Goal: Task Accomplishment & Management: Complete application form

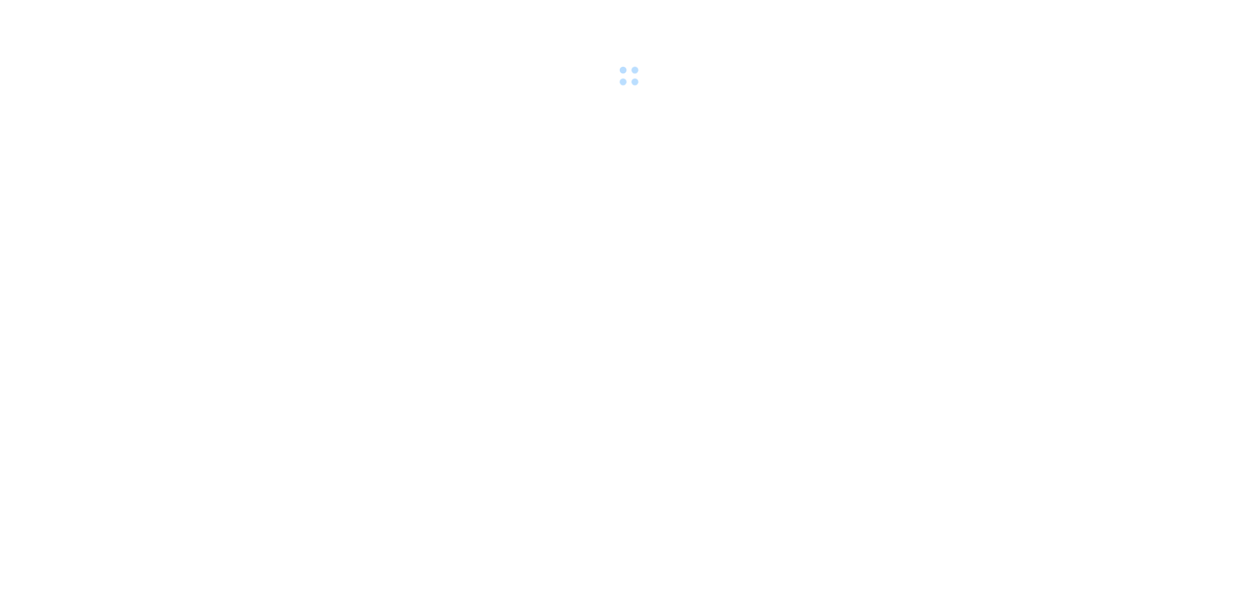
click at [272, 7] on div at bounding box center [629, 45] width 1258 height 90
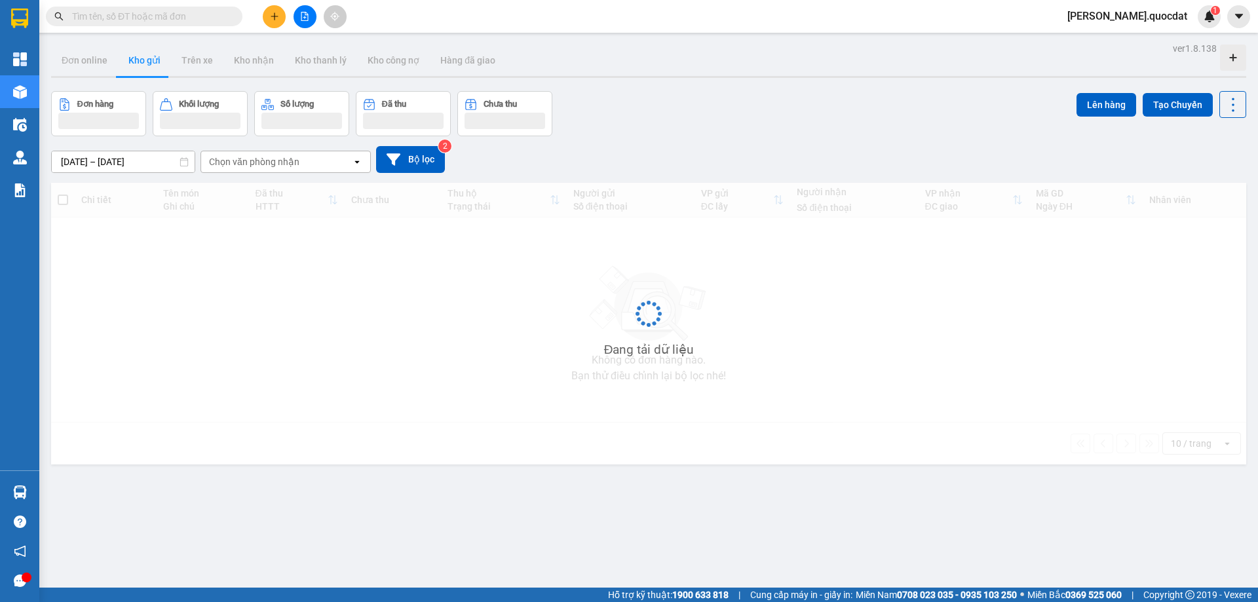
click at [272, 18] on icon "plus" at bounding box center [274, 16] width 9 height 9
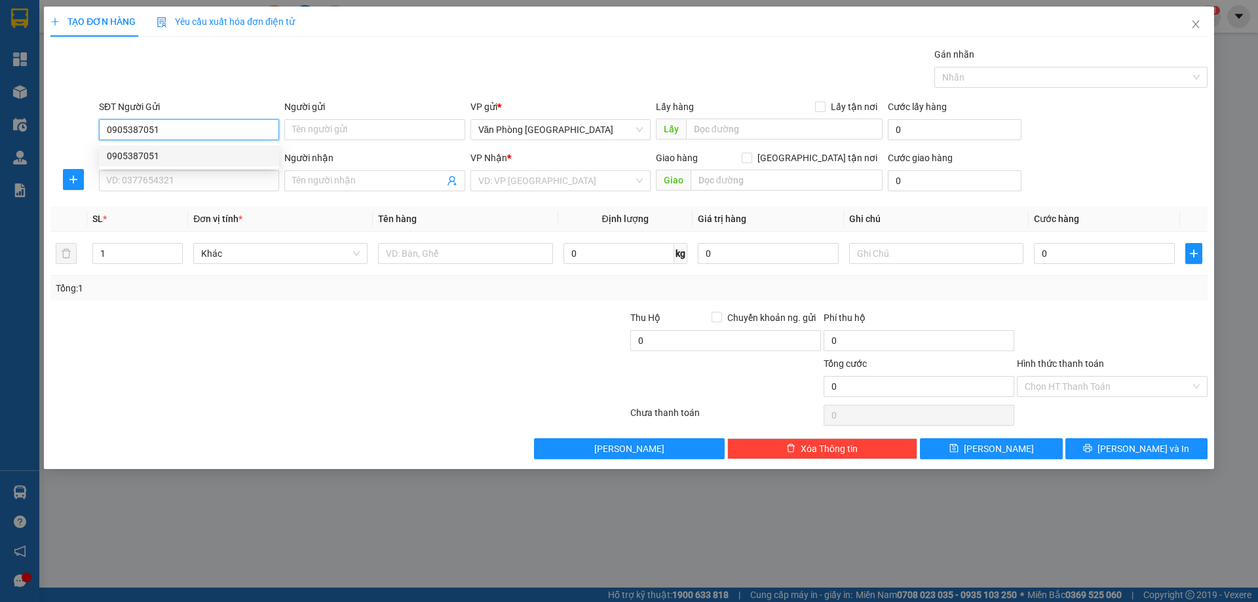
click at [148, 155] on div "0905387051" at bounding box center [189, 156] width 164 height 14
type input "0905387051"
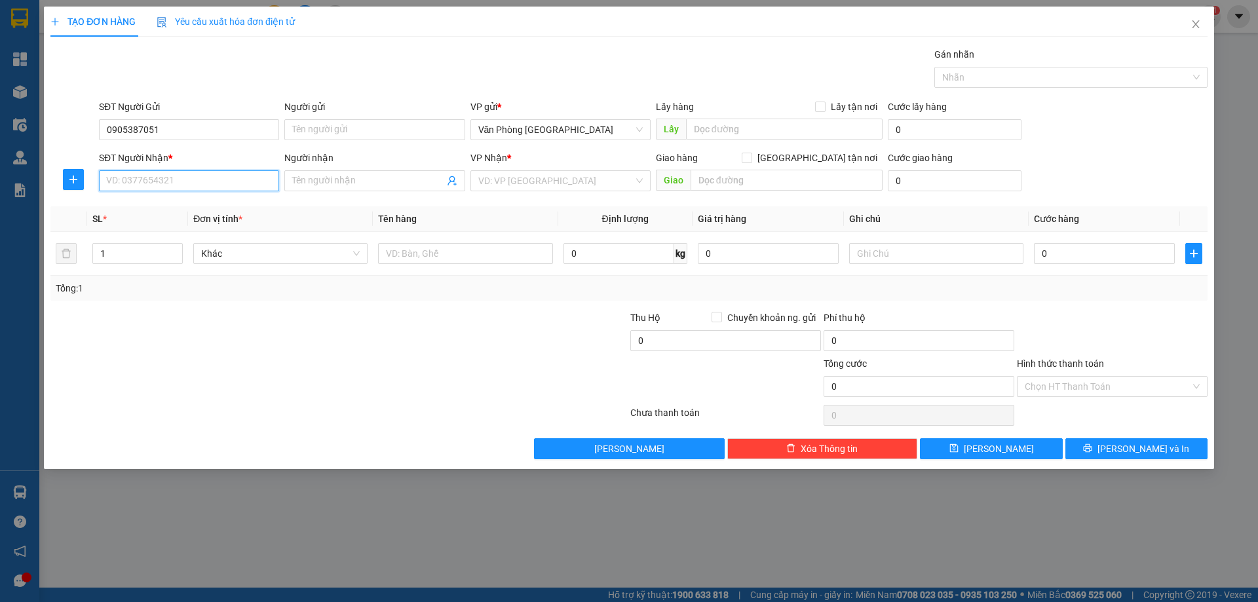
click at [140, 181] on input "SĐT Người Nhận *" at bounding box center [189, 180] width 180 height 21
type input "0961344747"
click at [574, 184] on input "search" at bounding box center [555, 181] width 155 height 20
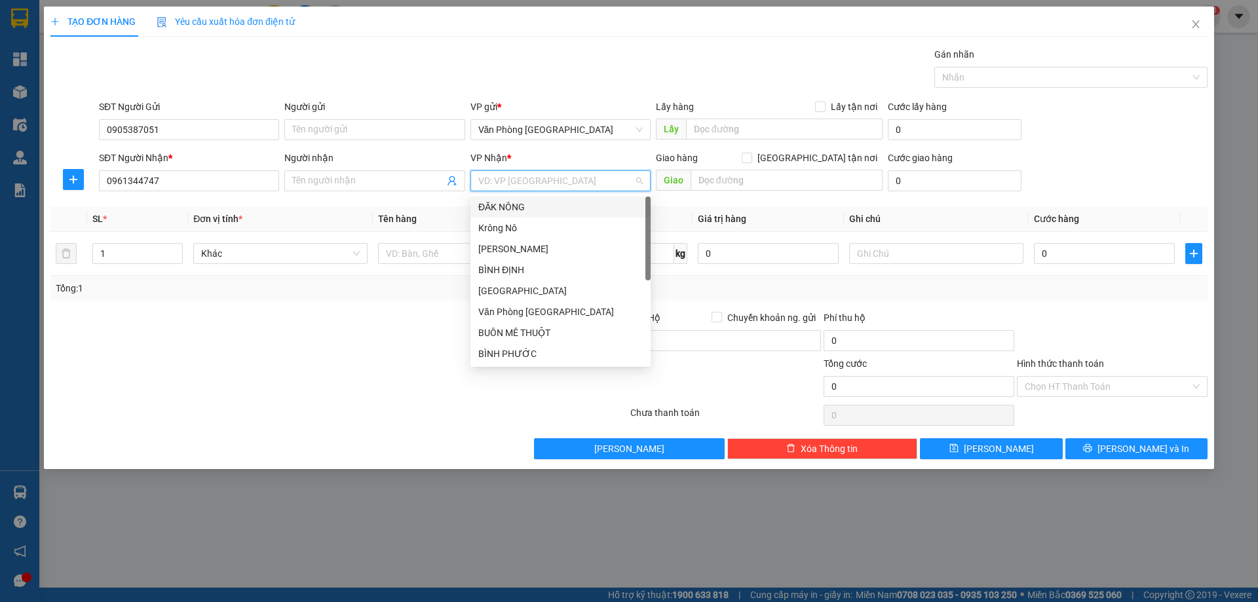
click at [535, 201] on div "ĐĂK NÔNG" at bounding box center [560, 207] width 164 height 14
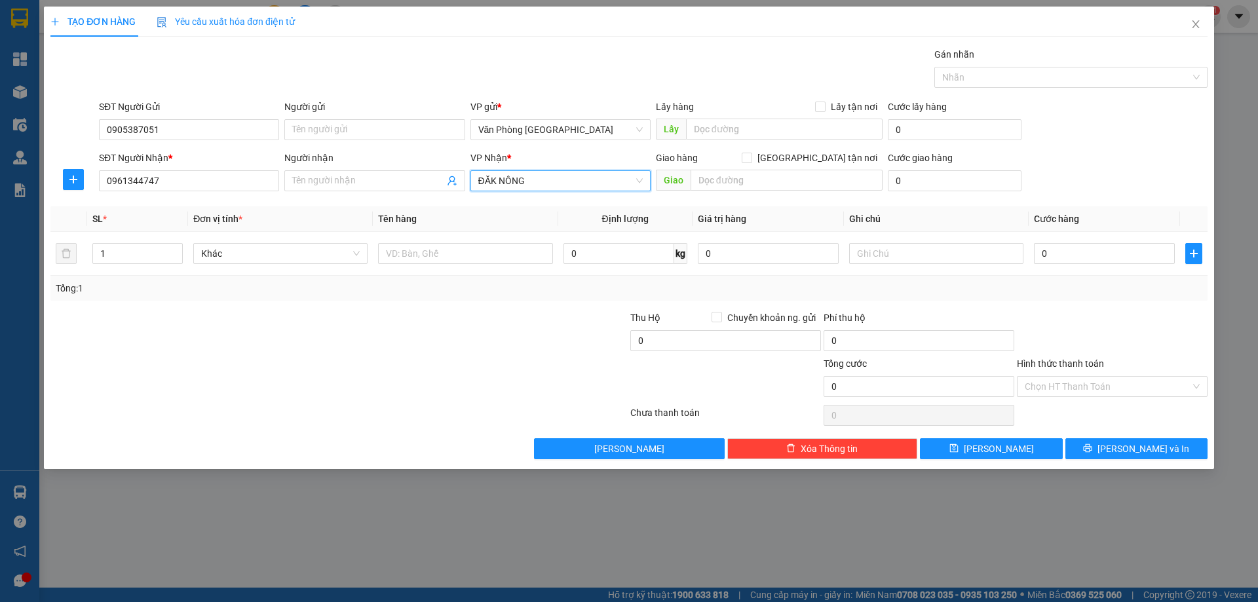
click at [747, 191] on div "Giao hàng Giao tận nơi Giao" at bounding box center [769, 174] width 227 height 46
click at [747, 183] on input "text" at bounding box center [786, 180] width 192 height 21
type input "GIA NGHĨA"
click at [473, 242] on div at bounding box center [465, 253] width 174 height 26
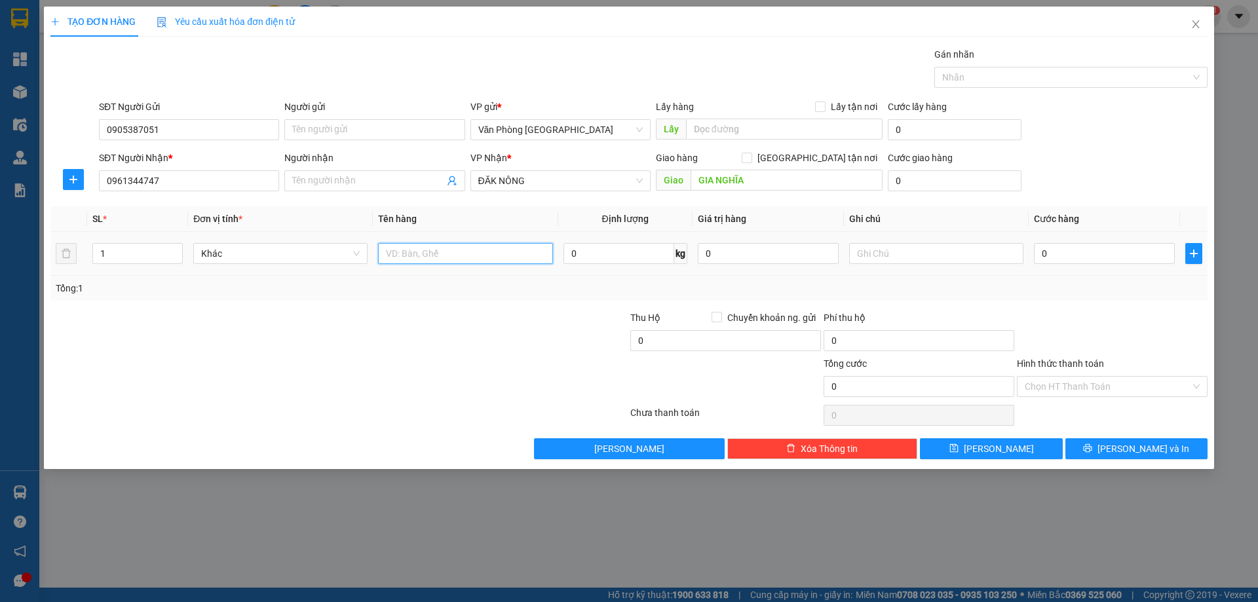
click at [433, 260] on input "text" at bounding box center [465, 253] width 174 height 21
type input "1 THÙNG"
click at [1095, 248] on input "0" at bounding box center [1104, 253] width 141 height 21
type input "1"
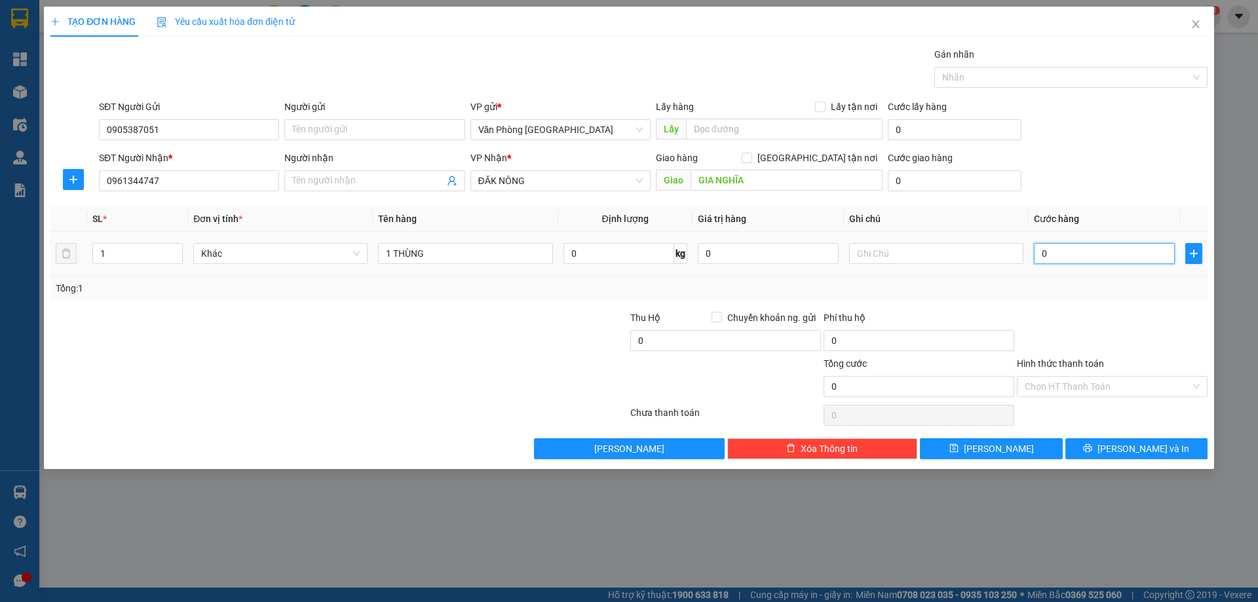
type input "1"
type input "10"
type input "100"
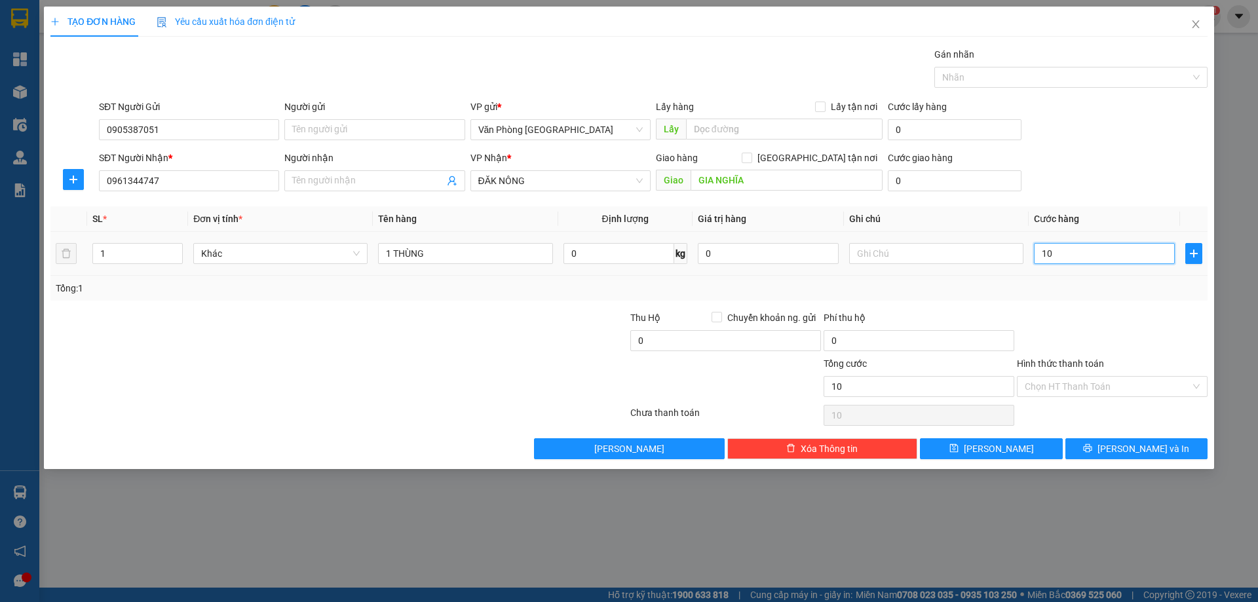
type input "100"
type input "100.000"
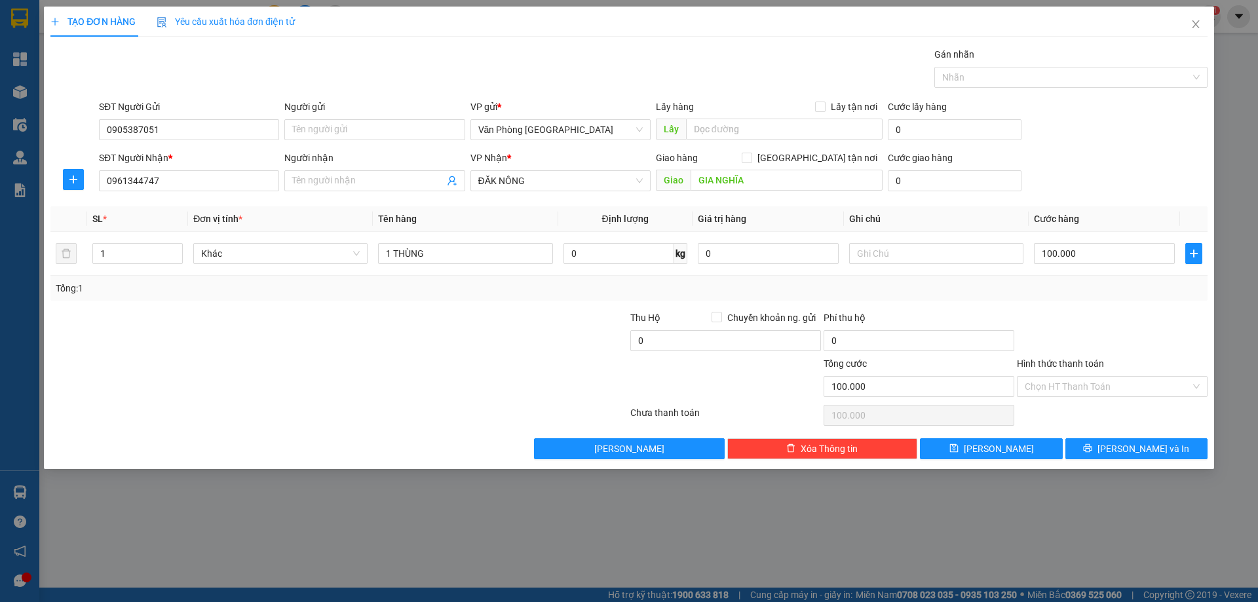
drag, startPoint x: 1081, startPoint y: 330, endPoint x: 1076, endPoint y: 363, distance: 33.2
click at [1081, 331] on div at bounding box center [1111, 333] width 193 height 46
click at [1092, 446] on icon "printer" at bounding box center [1087, 447] width 9 height 9
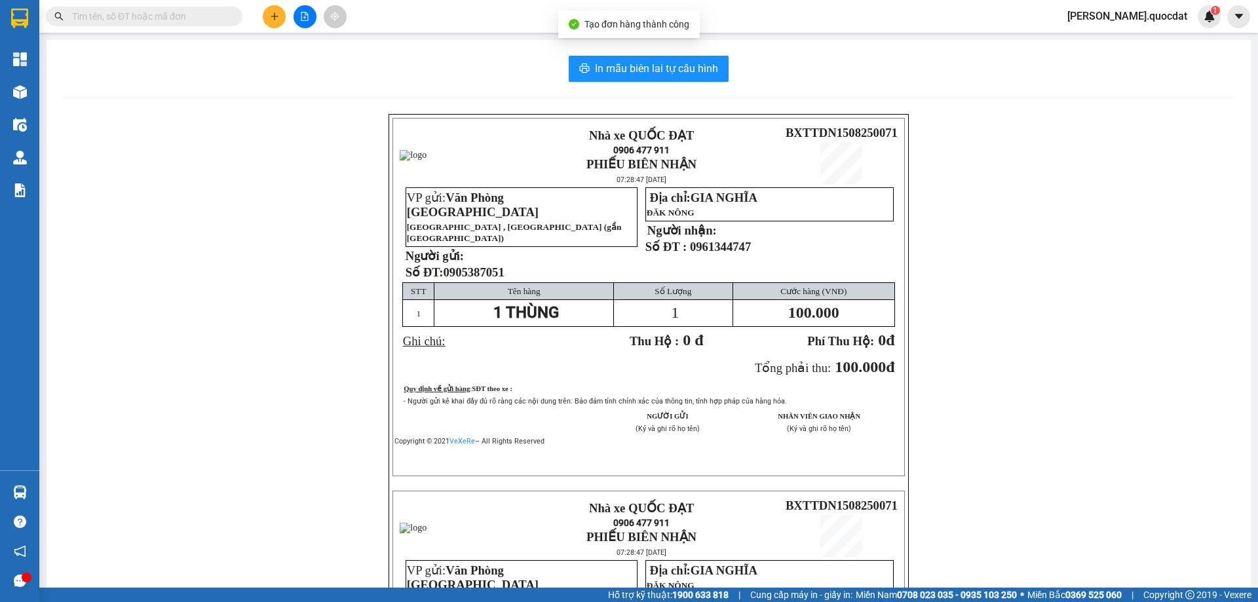
click at [637, 51] on div "In mẫu biên lai tự cấu hình Nhà xe QUỐC ĐẠT 0906 477 911 PHIẾU BIÊN NHẬN 07:28:…" at bounding box center [649, 463] width 1204 height 846
click at [631, 65] on span "In mẫu biên lai tự cấu hình" at bounding box center [656, 68] width 123 height 16
